Goal: Navigation & Orientation: Find specific page/section

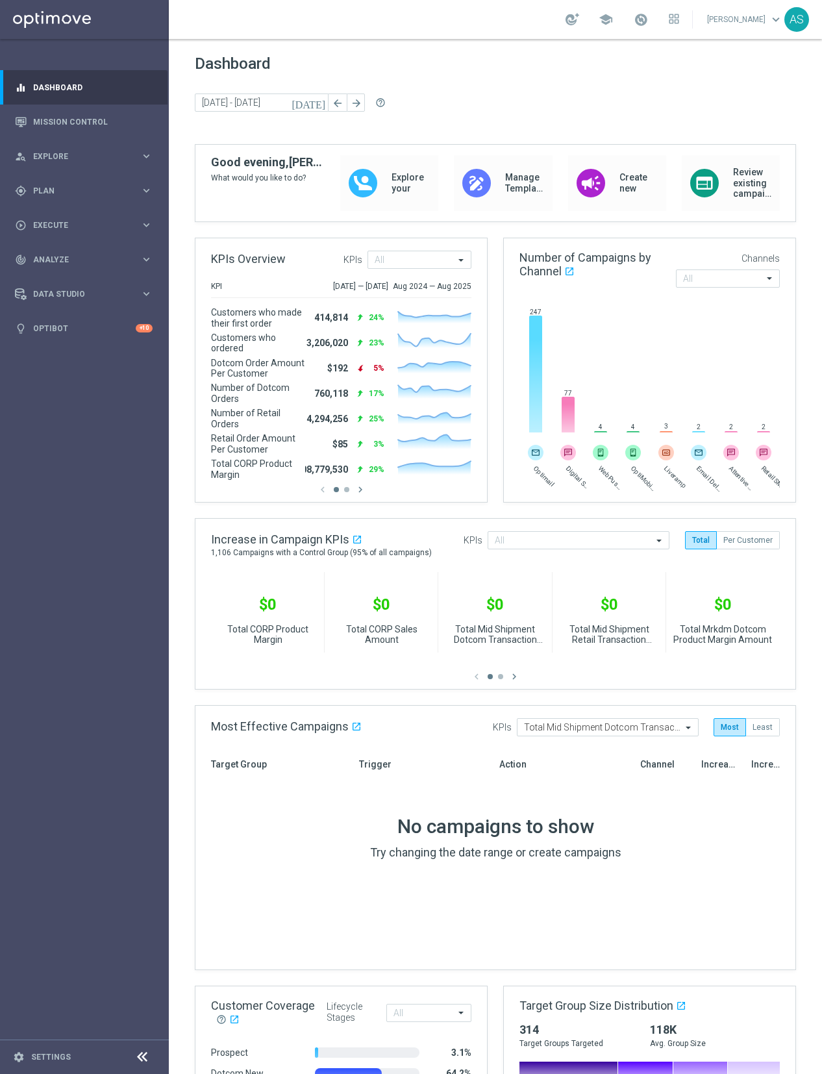
click at [762, 23] on link "[PERSON_NAME] keyboard_arrow_down" at bounding box center [745, 19] width 79 height 19
click at [679, 18] on icon at bounding box center [677, 15] width 3 height 3
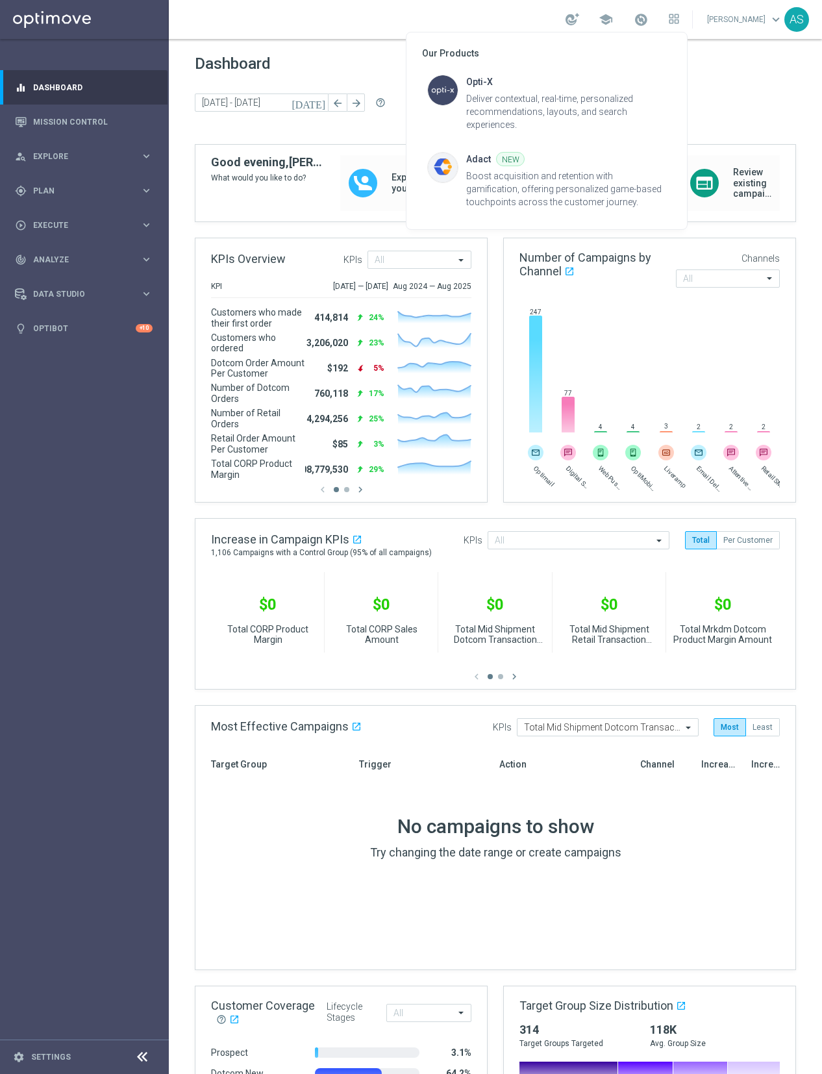
click at [649, 16] on div at bounding box center [411, 537] width 822 height 1074
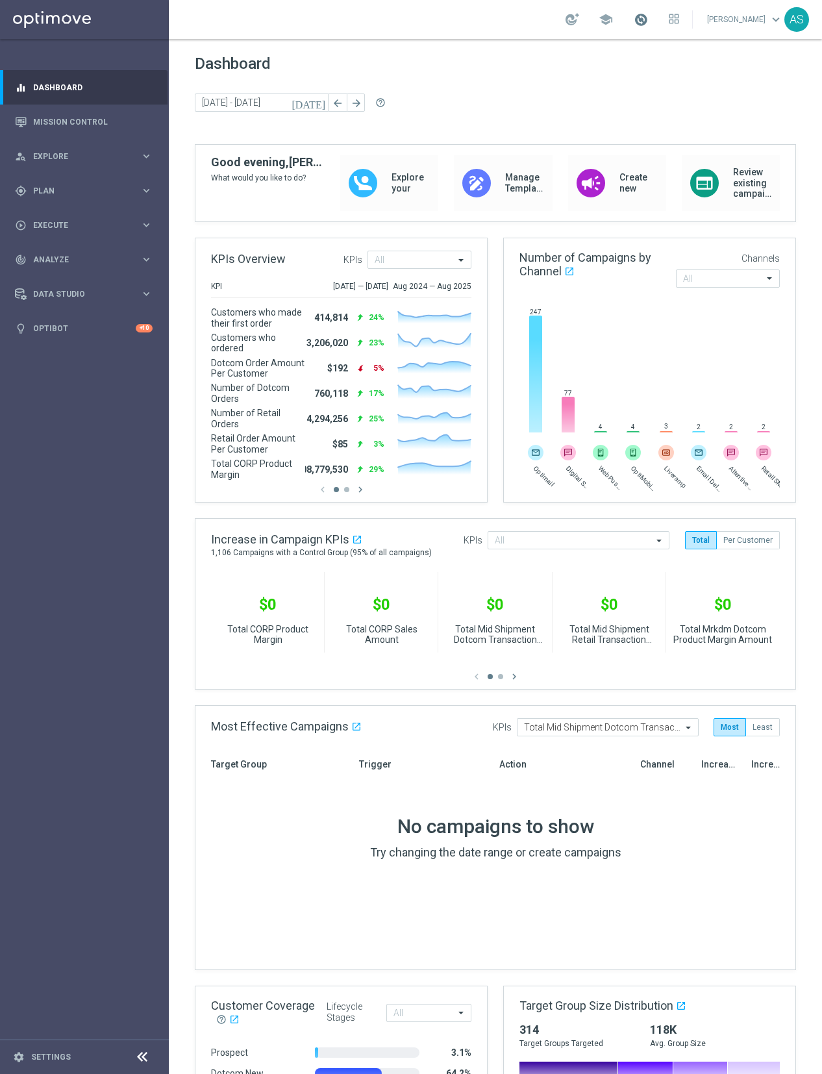
click at [647, 18] on span at bounding box center [641, 19] width 14 height 14
click at [722, 79] on div "Dashboard [DATE] [DATE] - [DATE] arrow_back arrow_forward help_outline" at bounding box center [496, 100] width 602 height 90
click at [800, 22] on div "AS" at bounding box center [797, 19] width 25 height 25
click at [523, 81] on div "Dashboard [DATE] [DATE] - [DATE] arrow_back arrow_forward help_outline" at bounding box center [496, 100] width 602 height 90
